Goal: Information Seeking & Learning: Learn about a topic

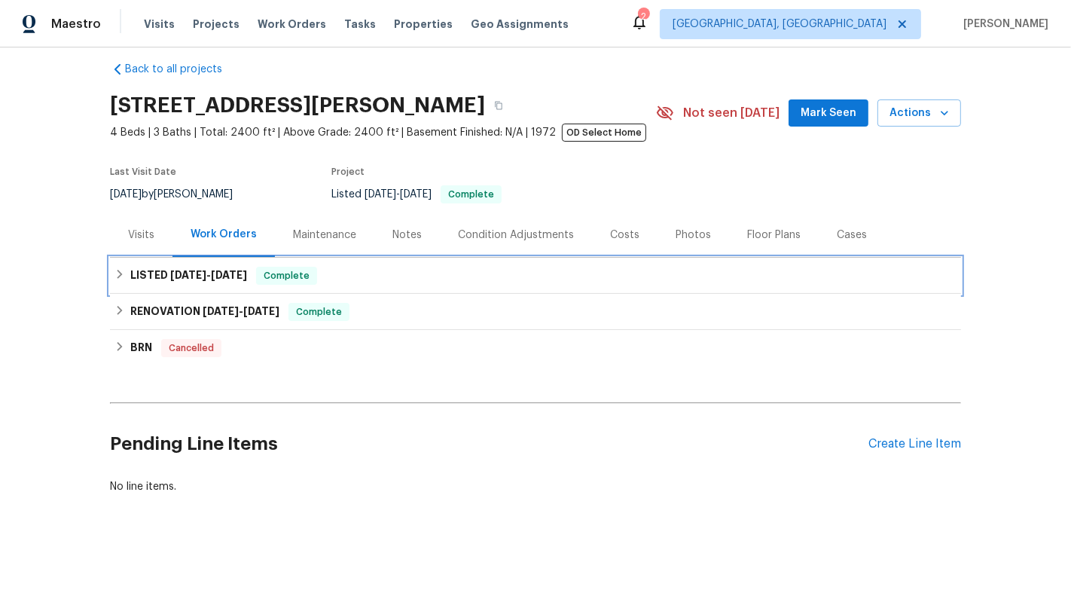
click at [599, 273] on div "LISTED [DATE] - [DATE] Complete" at bounding box center [535, 276] width 842 height 18
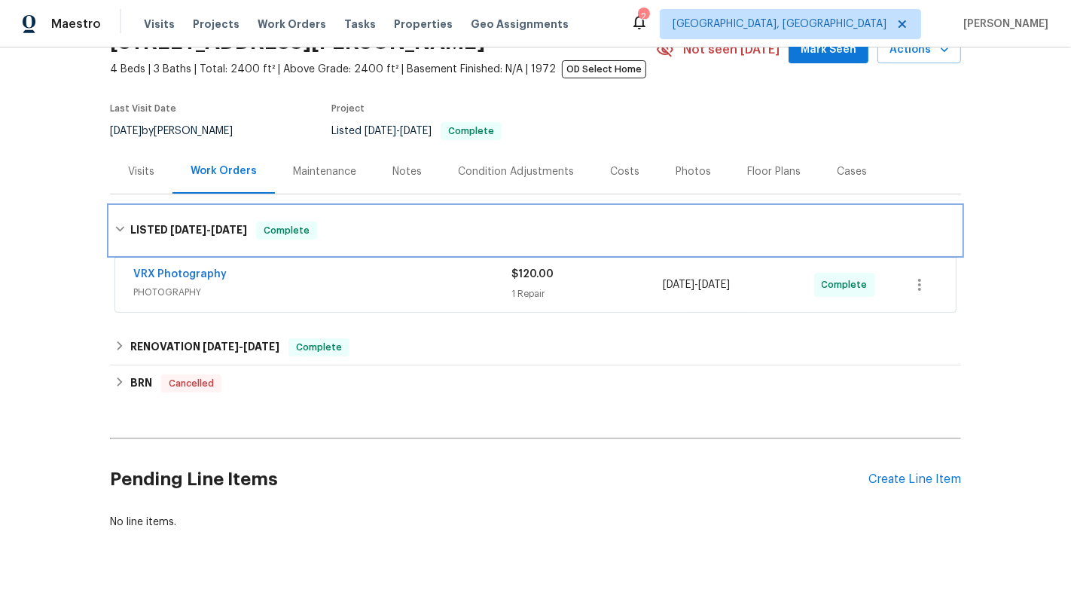
scroll to position [114, 0]
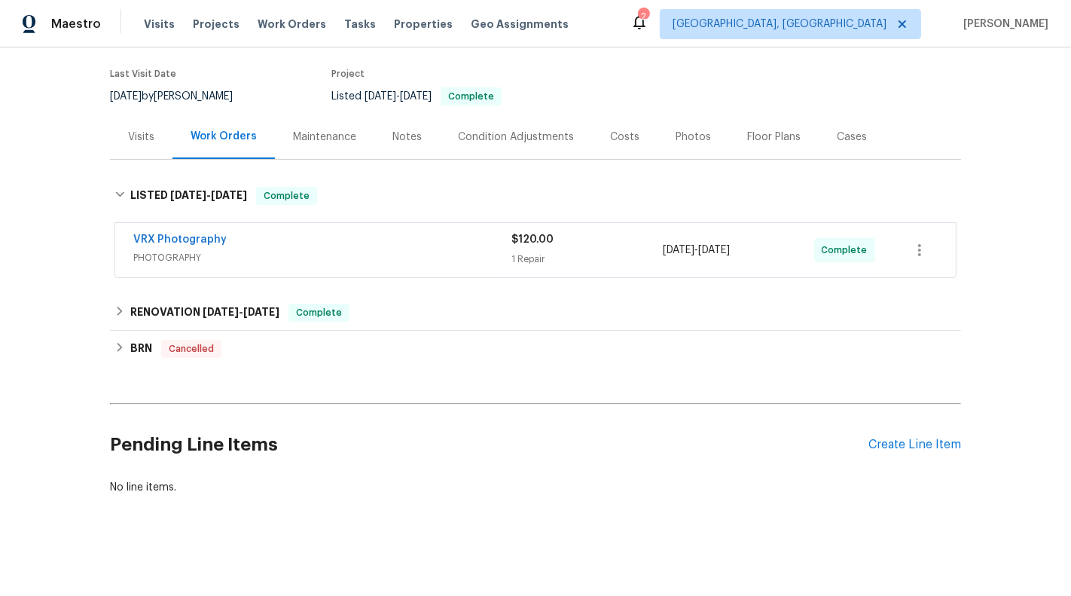
click at [577, 239] on div "$120.00" at bounding box center [586, 239] width 151 height 15
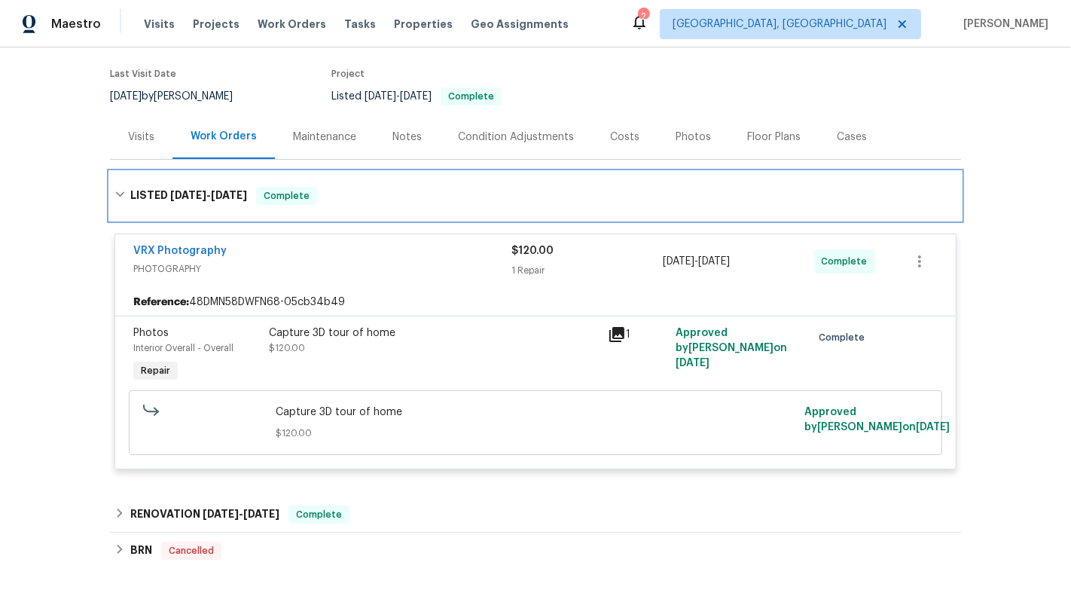
click at [562, 204] on div "LISTED [DATE] - [DATE] Complete" at bounding box center [535, 196] width 851 height 48
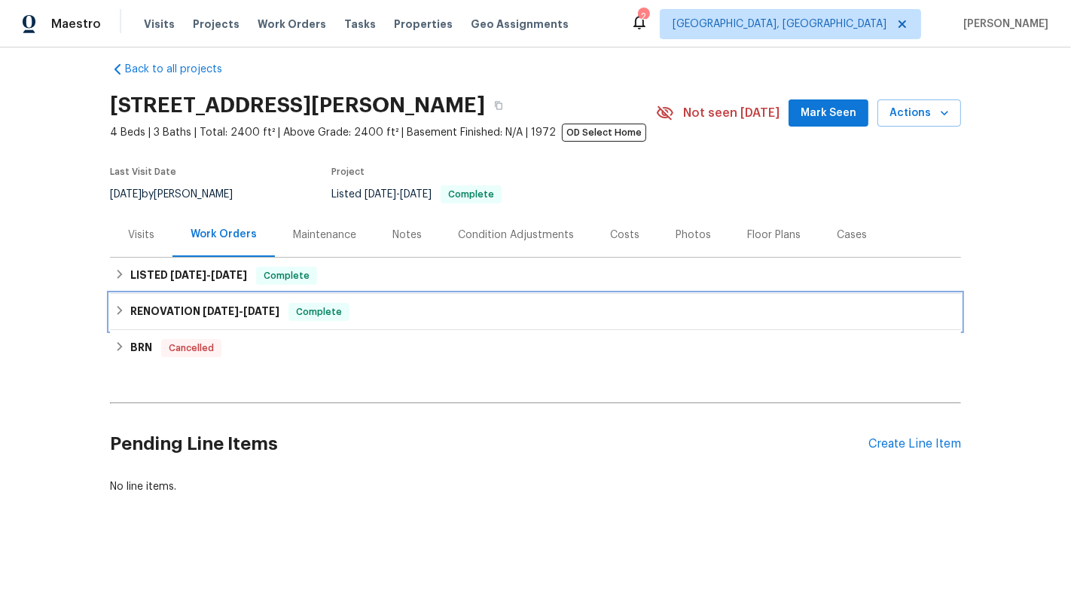
click at [546, 297] on div "RENOVATION [DATE] - [DATE] Complete" at bounding box center [535, 312] width 851 height 36
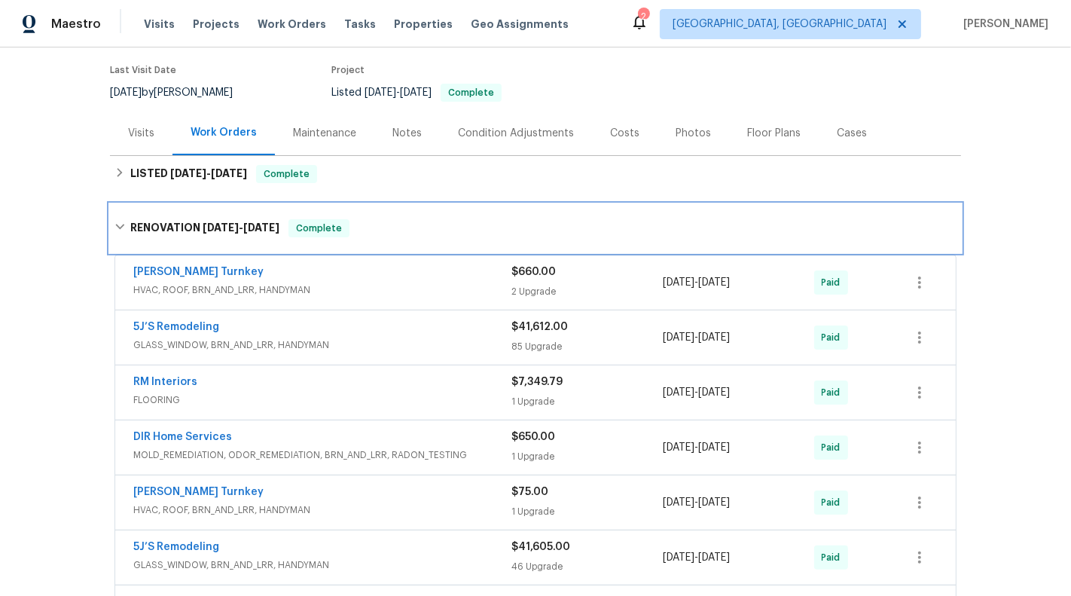
scroll to position [120, 0]
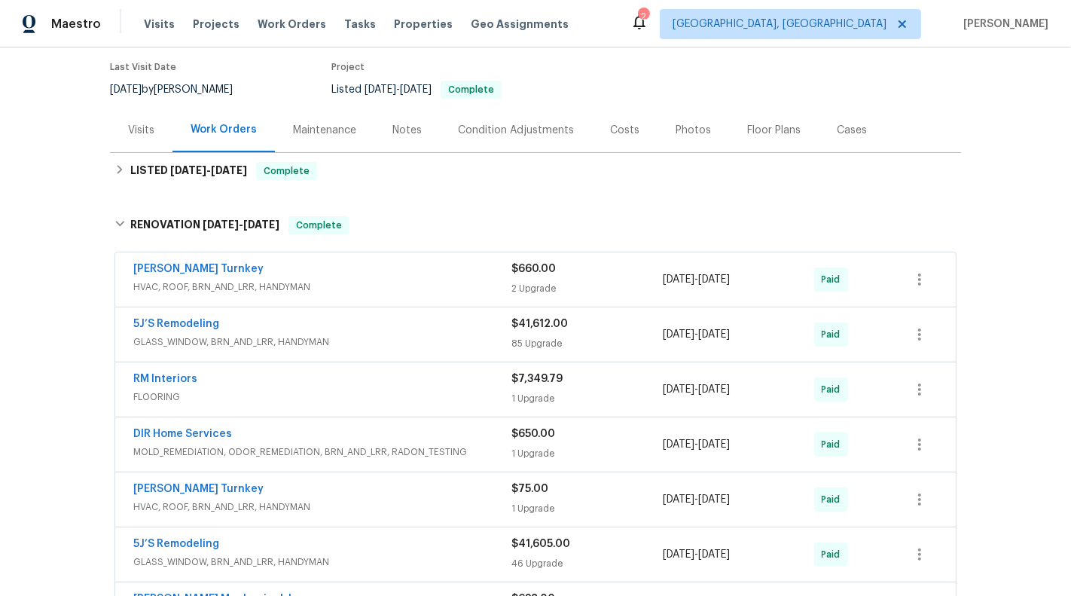
click at [531, 275] on div "$660.00" at bounding box center [586, 268] width 151 height 15
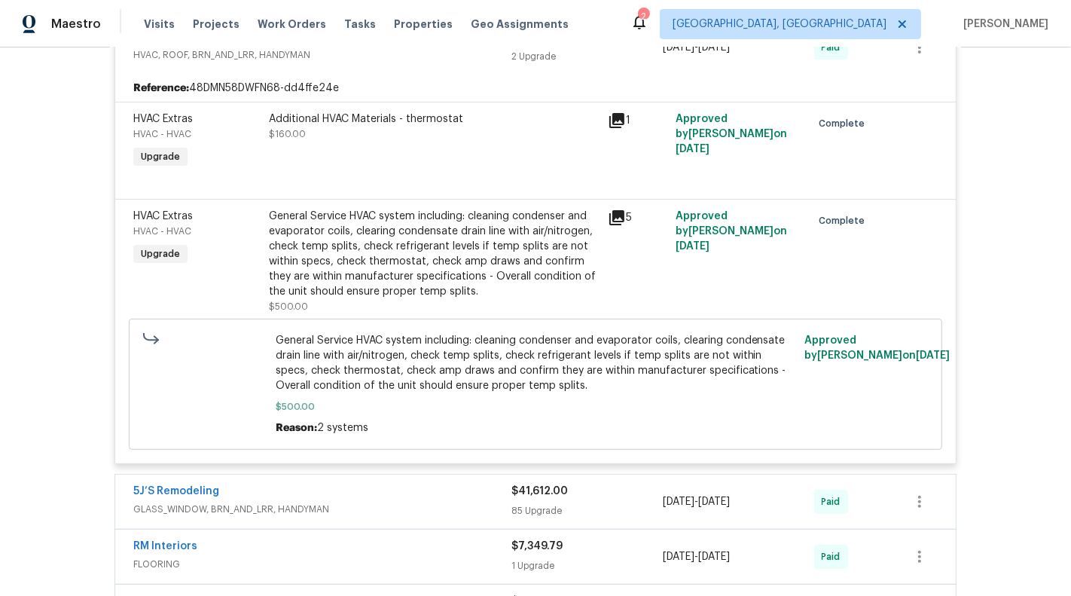
scroll to position [382, 0]
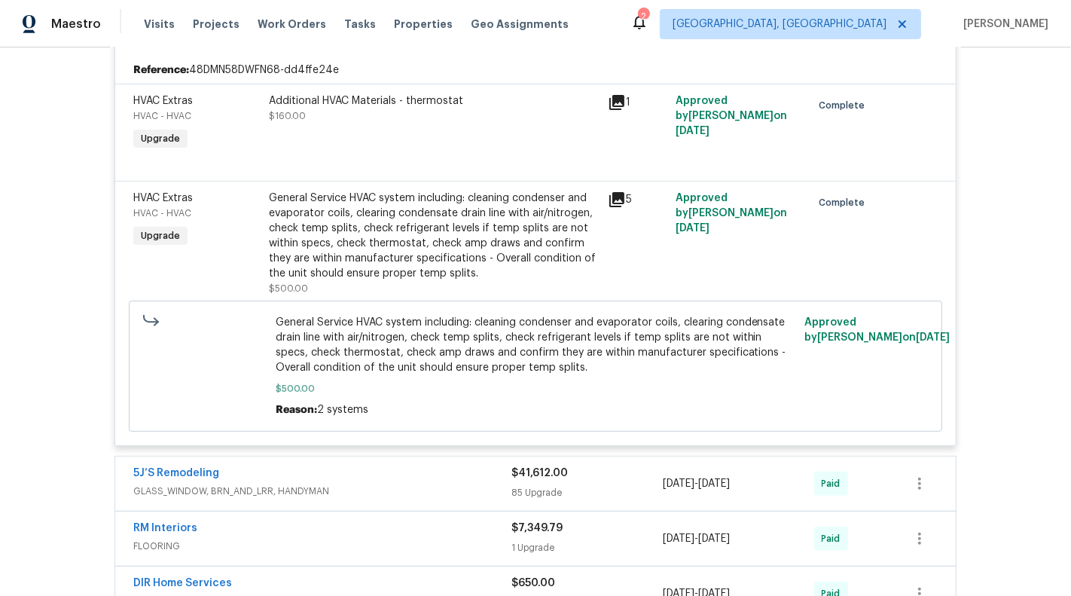
click at [414, 269] on div "General Service HVAC system including: cleaning condenser and evaporator coils,…" at bounding box center [434, 235] width 330 height 90
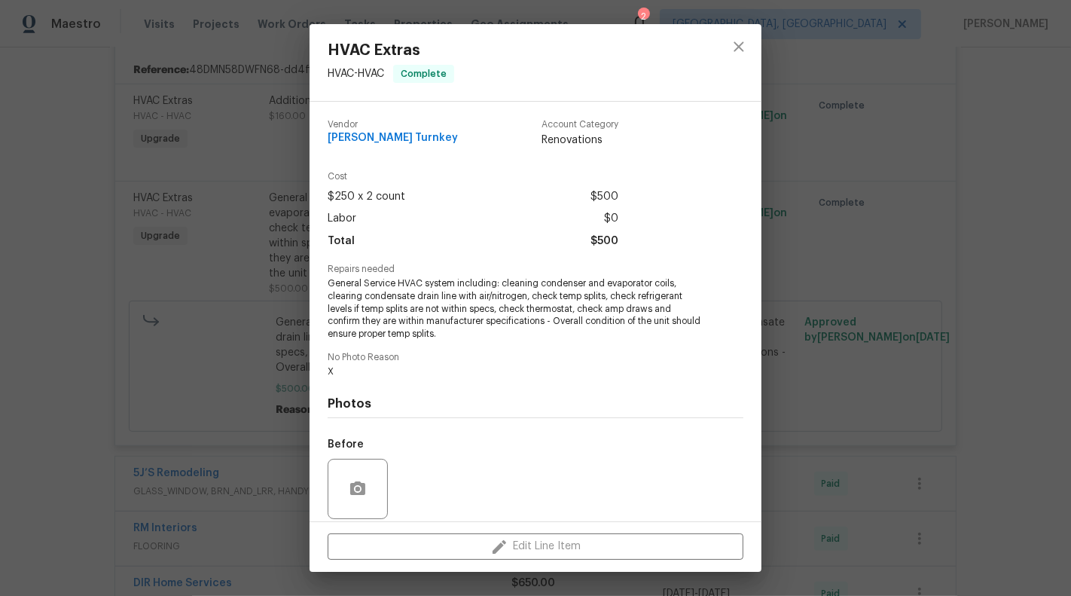
scroll to position [111, 0]
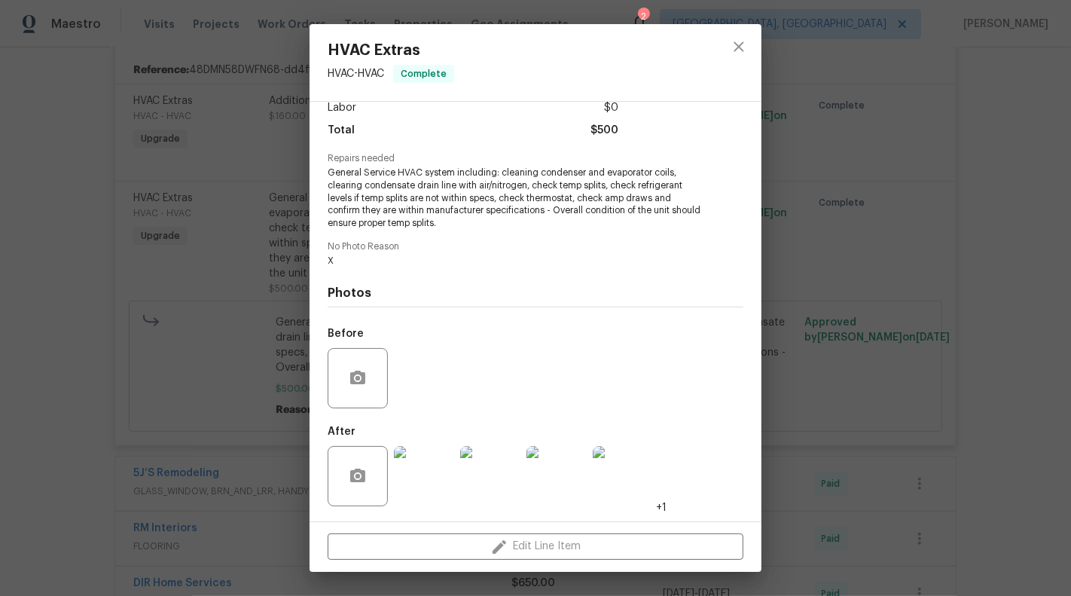
click at [411, 491] on img at bounding box center [424, 476] width 60 height 60
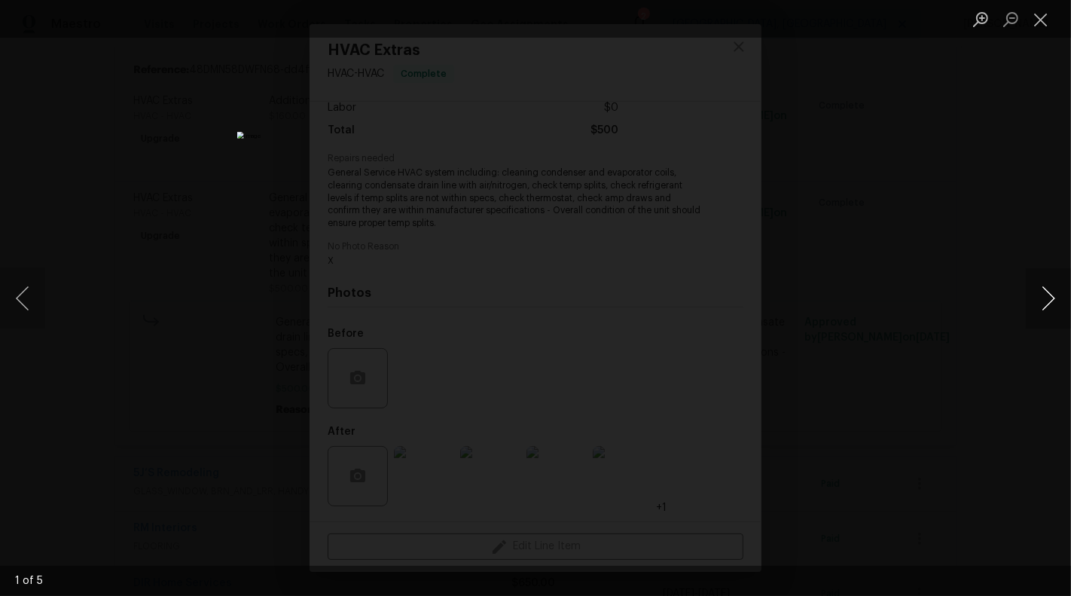
click at [1068, 303] on button "Next image" at bounding box center [1048, 298] width 45 height 60
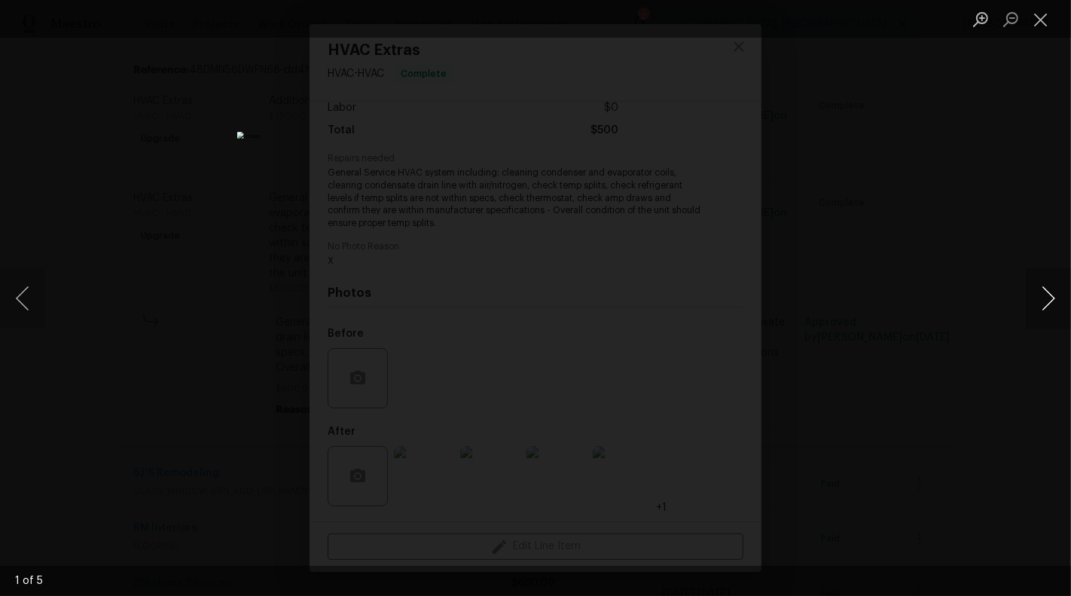
click at [1068, 303] on button "Next image" at bounding box center [1048, 298] width 45 height 60
click at [1029, 20] on button "Close lightbox" at bounding box center [1041, 19] width 30 height 26
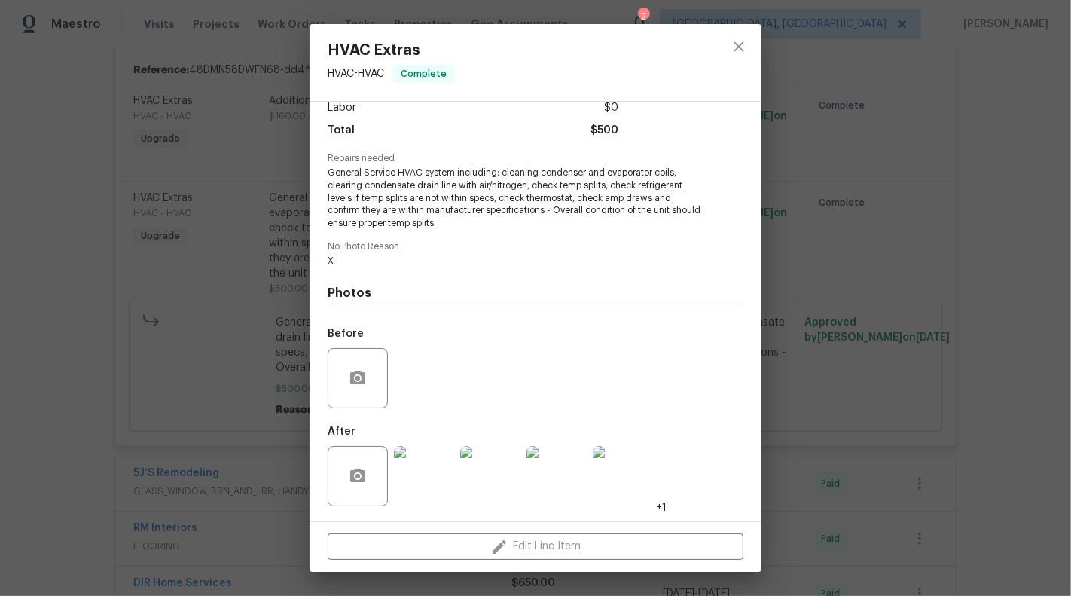
click at [987, 236] on div "HVAC Extras HVAC - HVAC Complete Vendor [PERSON_NAME] Turnkey Account Category …" at bounding box center [535, 298] width 1071 height 596
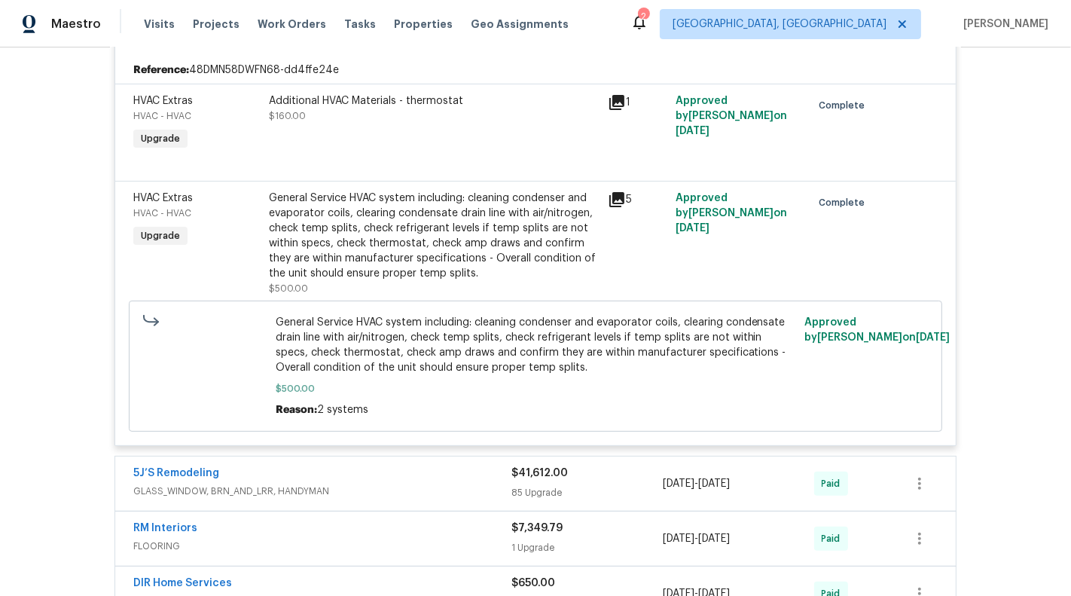
click at [431, 123] on div "Additional HVAC Materials - thermostat $160.00" at bounding box center [433, 123] width 339 height 69
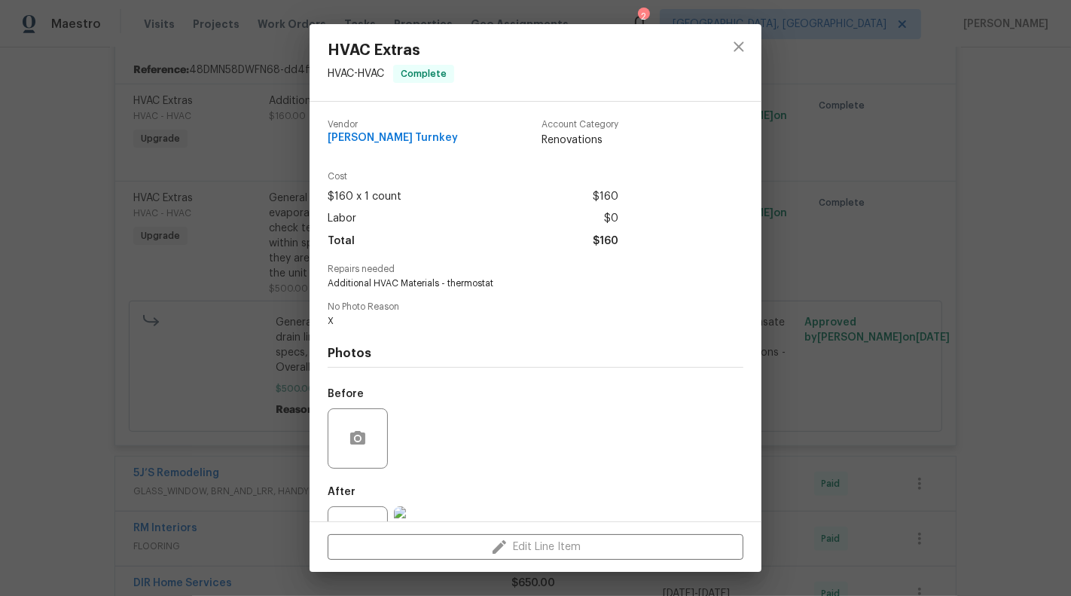
scroll to position [60, 0]
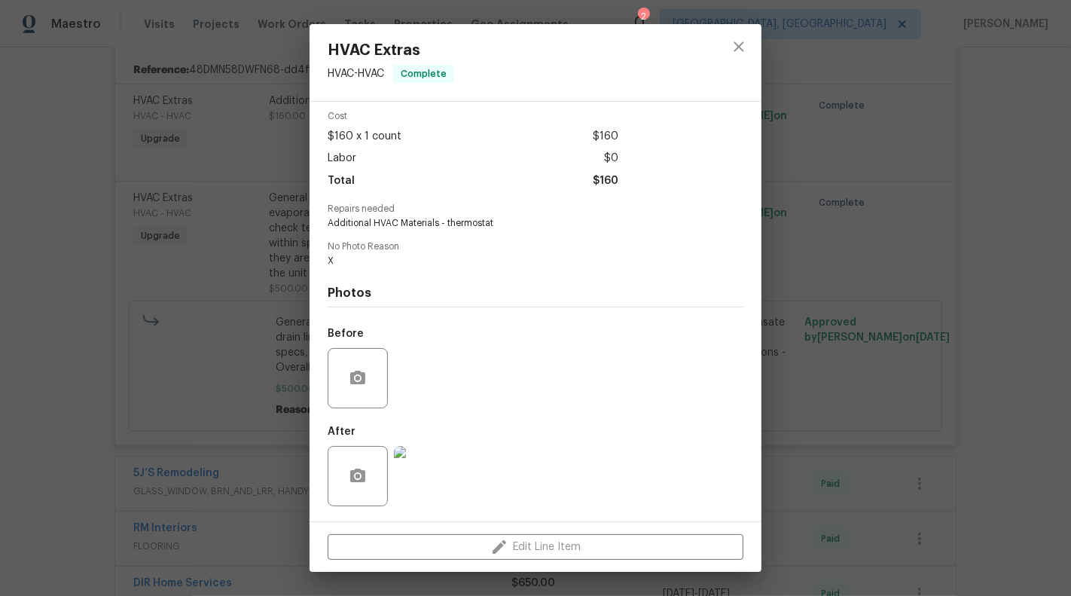
click at [432, 483] on img at bounding box center [424, 476] width 60 height 60
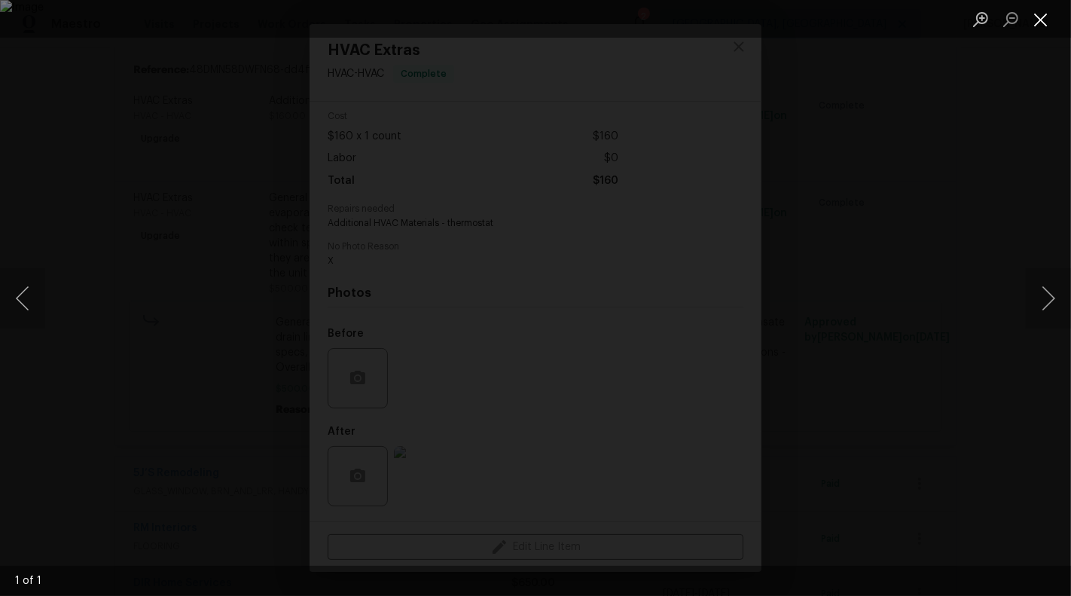
click at [1048, 29] on button "Close lightbox" at bounding box center [1041, 19] width 30 height 26
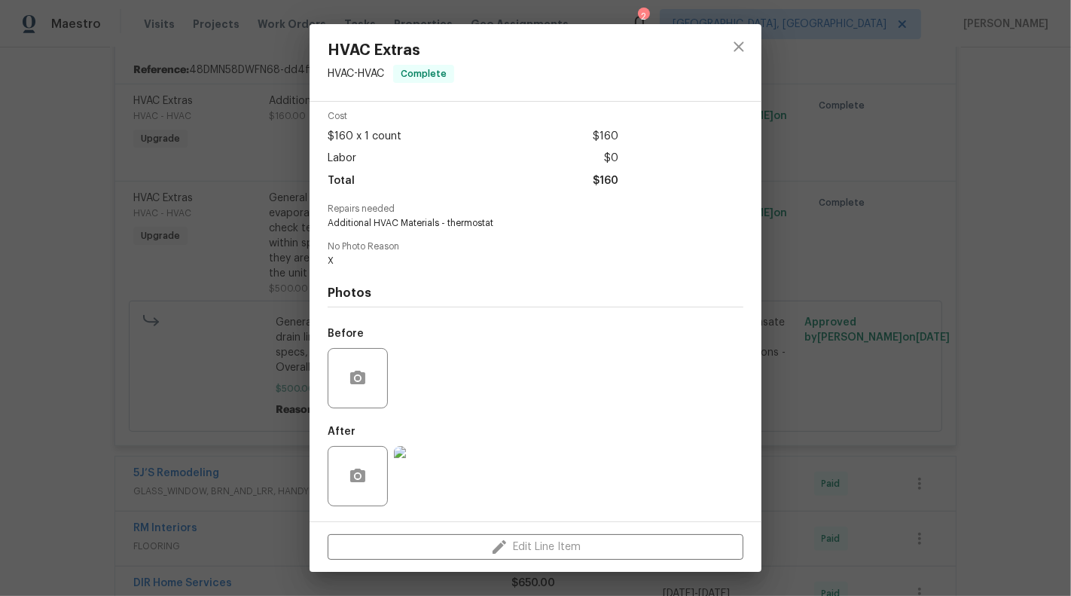
click at [1018, 348] on div "HVAC Extras HVAC - HVAC Complete Vendor [PERSON_NAME] Turnkey Account Category …" at bounding box center [535, 298] width 1071 height 596
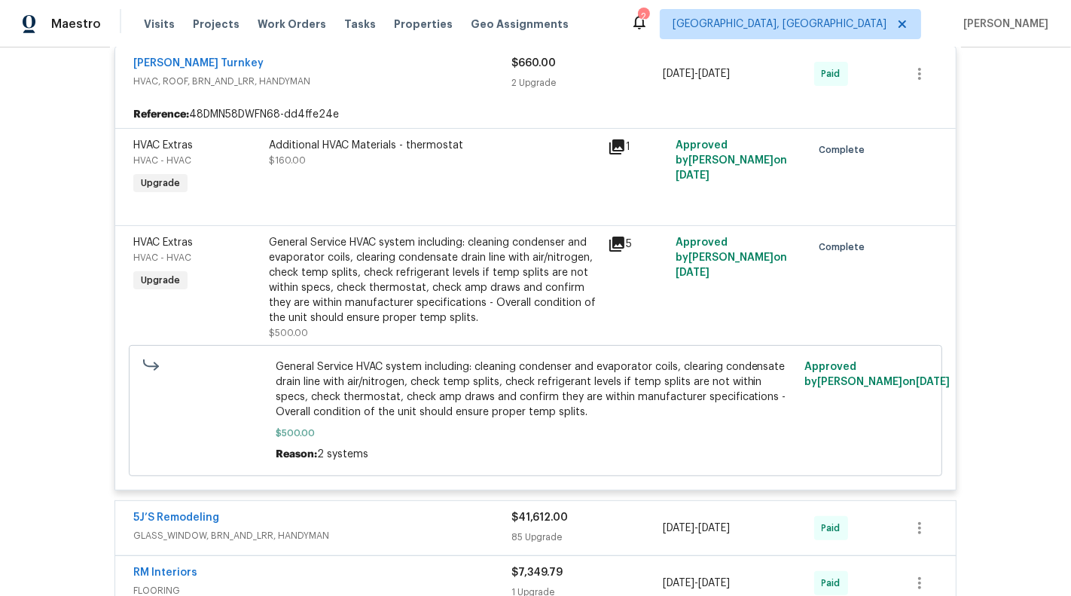
scroll to position [337, 0]
click at [486, 168] on div "Additional HVAC Materials - thermostat $160.00" at bounding box center [433, 168] width 339 height 69
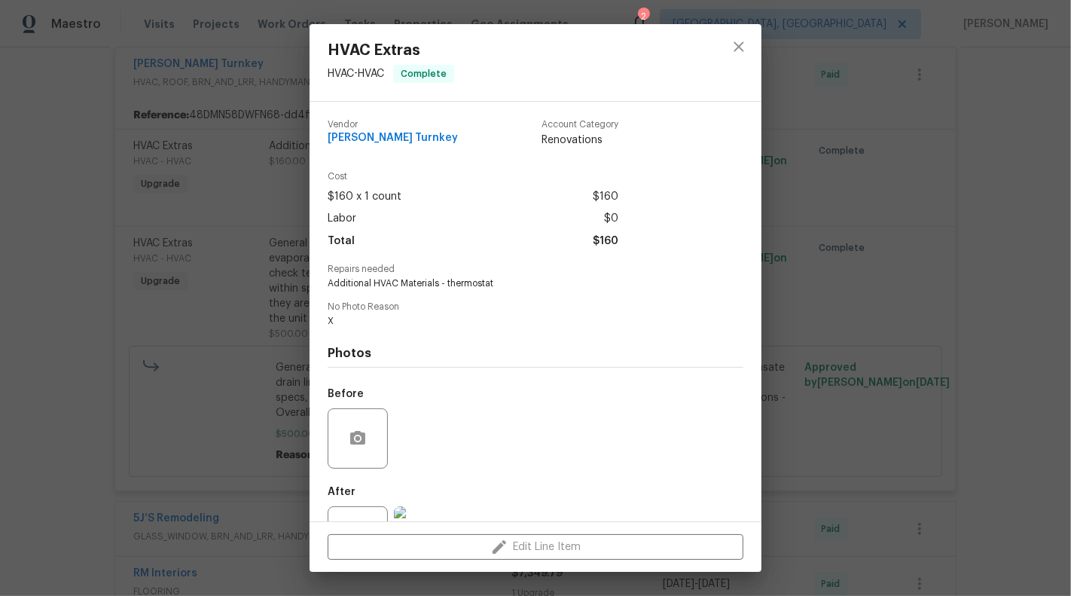
click at [225, 282] on div "HVAC Extras HVAC - HVAC Complete Vendor [PERSON_NAME] Turnkey Account Category …" at bounding box center [535, 298] width 1071 height 596
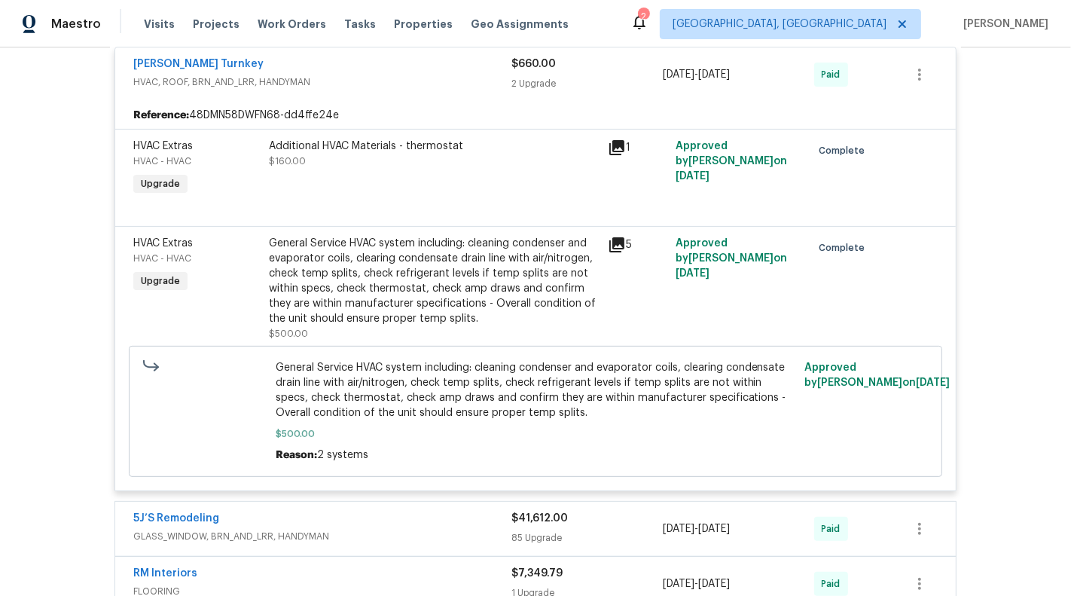
scroll to position [540, 0]
